Goal: Navigation & Orientation: Find specific page/section

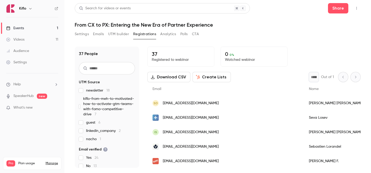
click at [46, 27] on link "Events 1" at bounding box center [32, 27] width 64 height 11
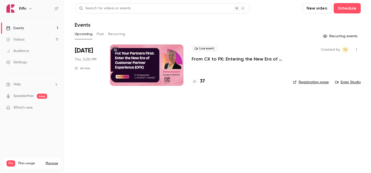
click at [204, 80] on h4 "37" at bounding box center [202, 81] width 5 height 7
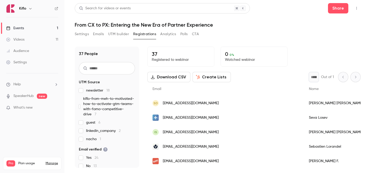
click at [19, 31] on link "Events 1" at bounding box center [32, 27] width 64 height 11
